Goal: Task Accomplishment & Management: Use online tool/utility

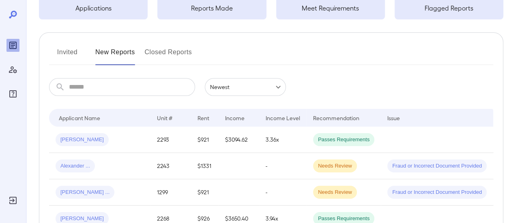
scroll to position [81, 0]
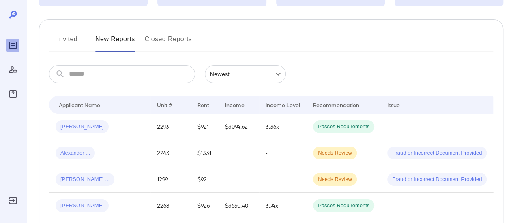
click at [98, 123] on div "[PERSON_NAME]" at bounding box center [100, 126] width 88 height 13
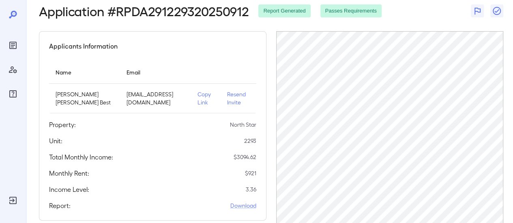
scroll to position [81, 0]
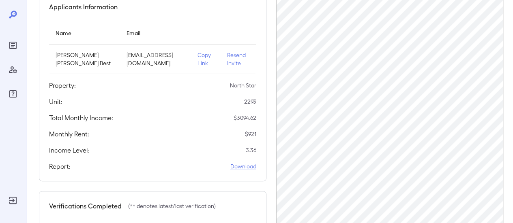
click at [251, 166] on link "Download" at bounding box center [243, 166] width 26 height 8
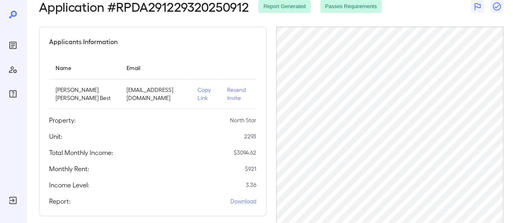
scroll to position [0, 0]
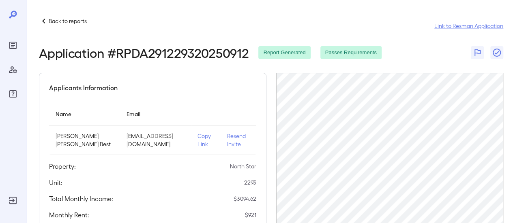
click at [71, 21] on p "Back to reports" at bounding box center [68, 21] width 38 height 8
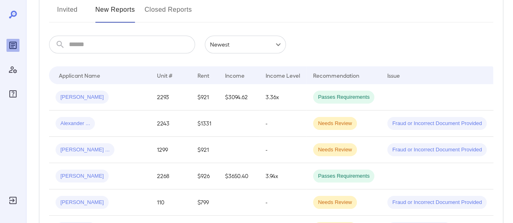
scroll to position [122, 0]
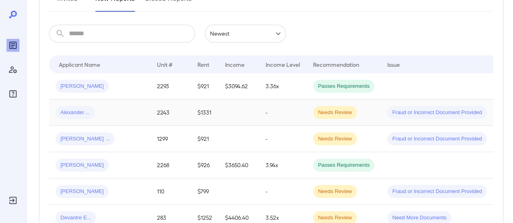
click at [101, 112] on div "Alexander ..." at bounding box center [100, 112] width 88 height 13
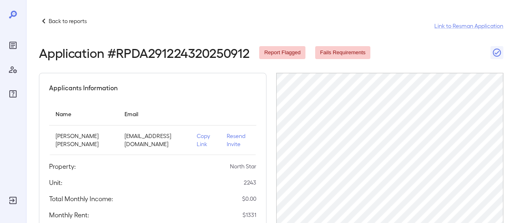
scroll to position [81, 0]
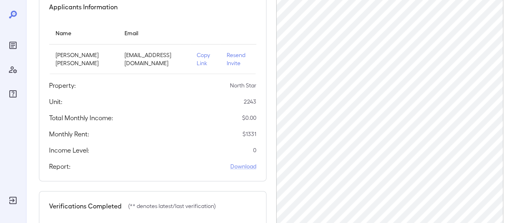
click at [209, 62] on p "Copy Link" at bounding box center [205, 59] width 17 height 16
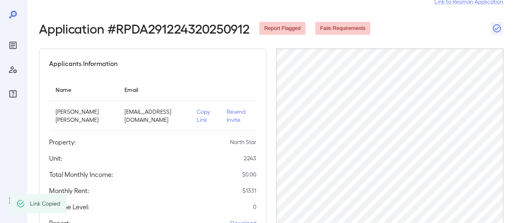
scroll to position [0, 0]
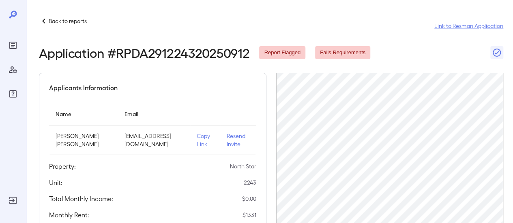
click at [73, 21] on p "Back to reports" at bounding box center [68, 21] width 38 height 8
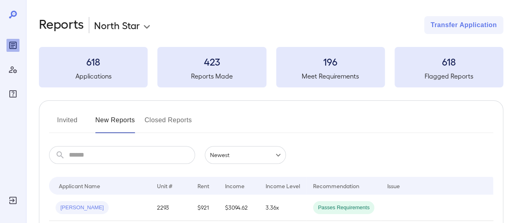
scroll to position [122, 0]
